Goal: Check status: Check status

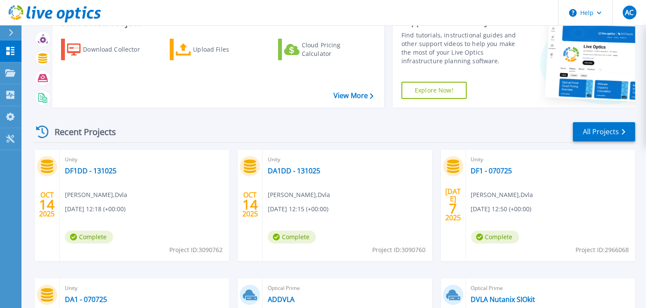
scroll to position [43, 0]
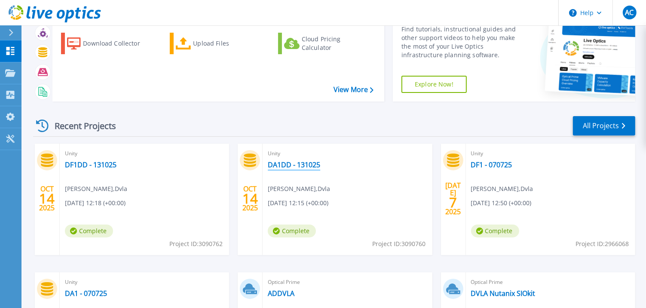
click at [279, 164] on link "DA1DD - 131025" at bounding box center [294, 164] width 52 height 9
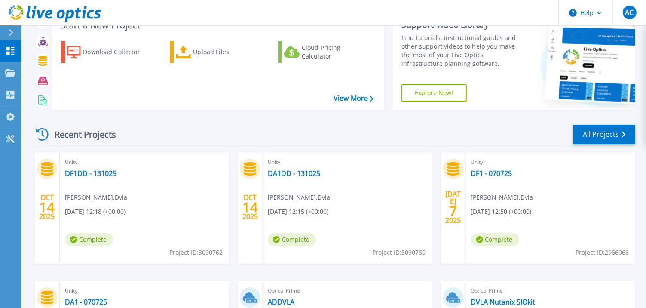
scroll to position [43, 0]
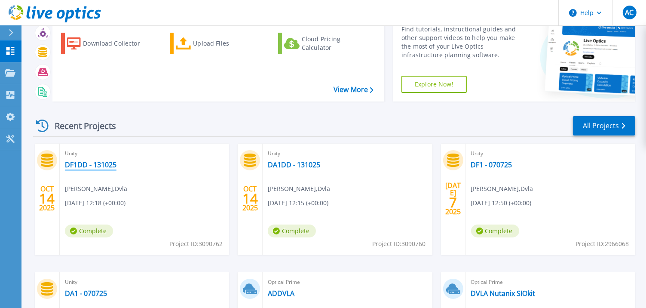
click at [89, 165] on link "DF1DD - 131025" at bounding box center [91, 164] width 52 height 9
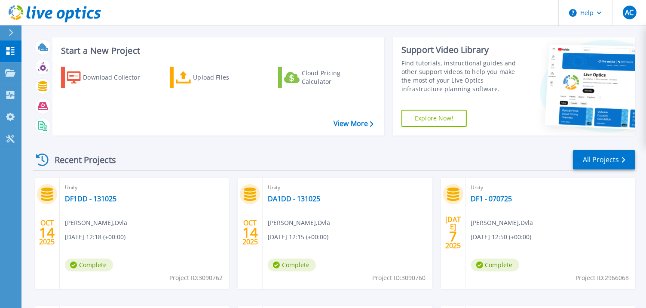
scroll to position [14, 0]
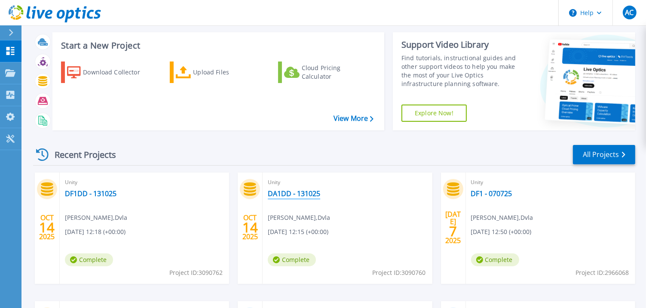
click at [284, 192] on link "DA1DD - 131025" at bounding box center [294, 193] width 52 height 9
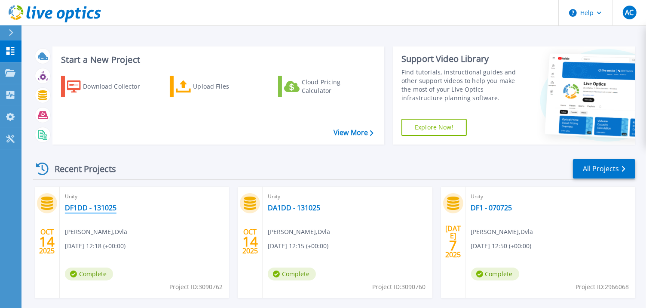
click at [84, 209] on link "DF1DD - 131025" at bounding box center [91, 207] width 52 height 9
